Goal: Check status: Check status

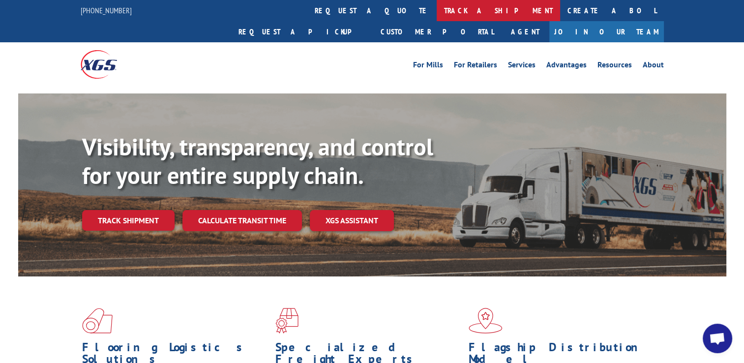
click at [437, 14] on link "track a shipment" at bounding box center [498, 10] width 123 height 21
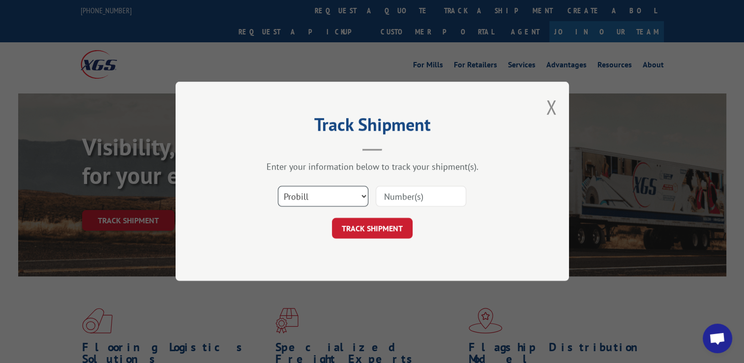
click at [305, 198] on select "Select category... Probill BOL PO" at bounding box center [323, 196] width 90 height 21
select select "bol"
click at [278, 186] on select "Select category... Probill BOL PO" at bounding box center [323, 196] width 90 height 21
click at [400, 205] on input at bounding box center [421, 196] width 90 height 21
paste input "258279"
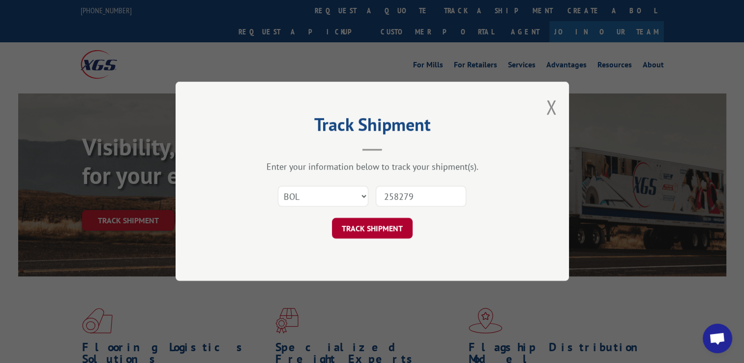
type input "258279"
click at [367, 228] on button "TRACK SHIPMENT" at bounding box center [372, 228] width 81 height 21
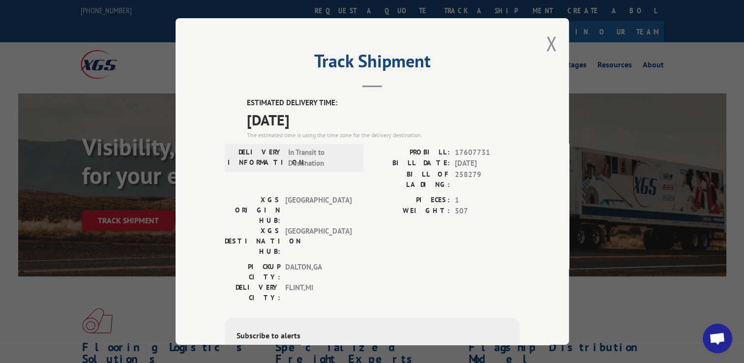
click at [541, 41] on div "Track Shipment ESTIMATED DELIVERY TIME: [DATE] The estimated time is using the …" at bounding box center [371, 181] width 393 height 326
click at [546, 43] on button "Close modal" at bounding box center [551, 43] width 11 height 26
